Goal: Navigation & Orientation: Find specific page/section

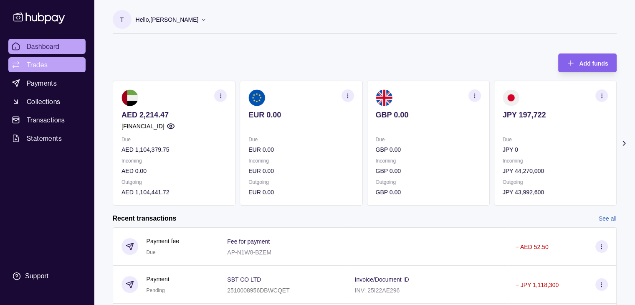
click at [25, 66] on link "Trades" at bounding box center [46, 64] width 77 height 15
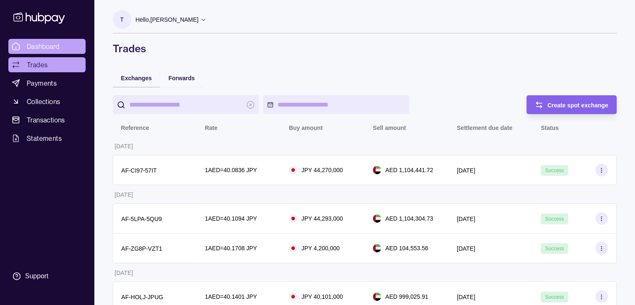
click at [48, 49] on span "Dashboard" at bounding box center [43, 46] width 33 height 10
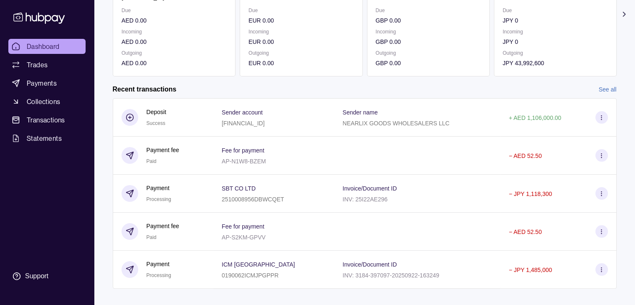
scroll to position [141, 0]
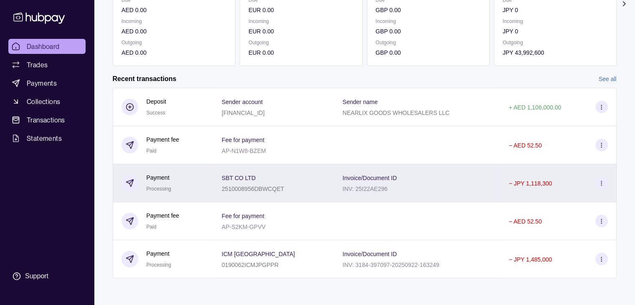
click at [602, 180] on icon at bounding box center [601, 183] width 6 height 6
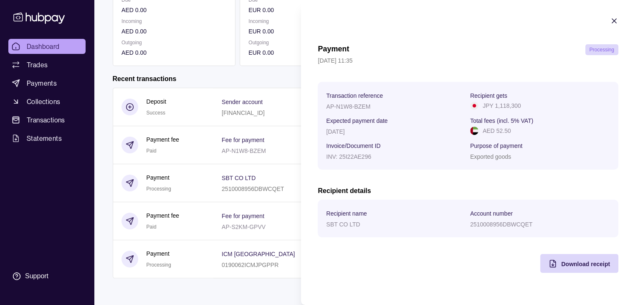
click at [610, 20] on icon "button" at bounding box center [614, 21] width 8 height 8
